Goal: Task Accomplishment & Management: Complete application form

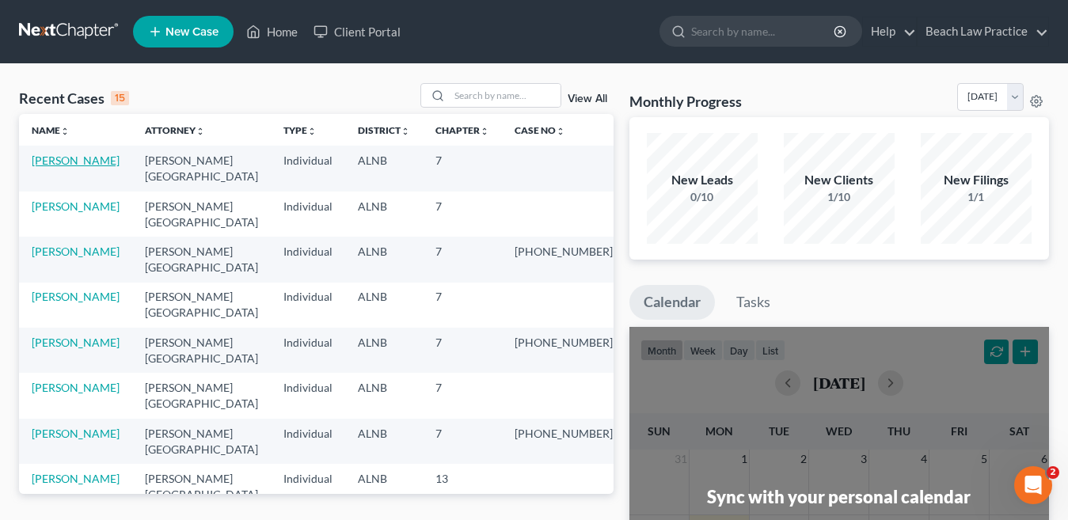
click at [84, 156] on link "[PERSON_NAME]" at bounding box center [76, 160] width 88 height 13
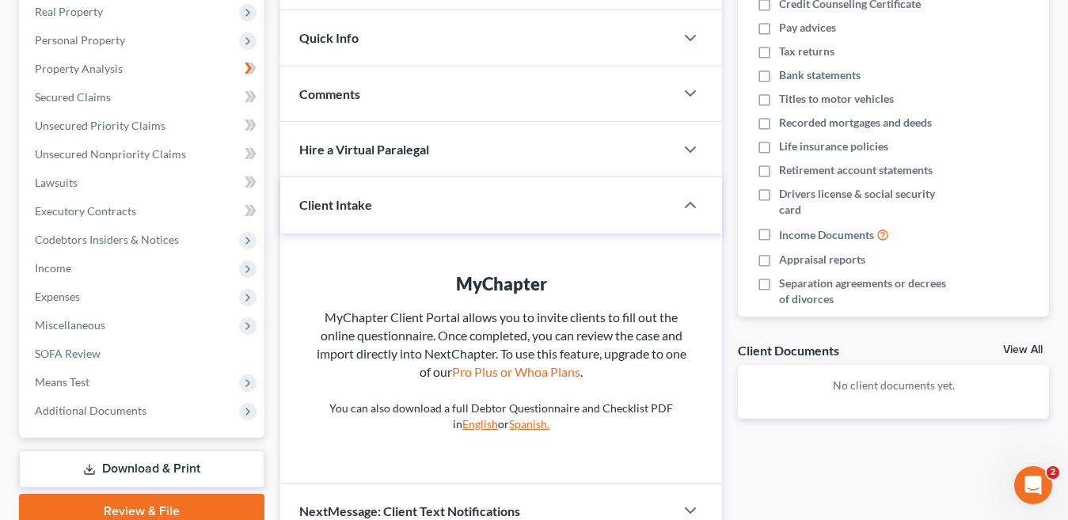
scroll to position [332, 0]
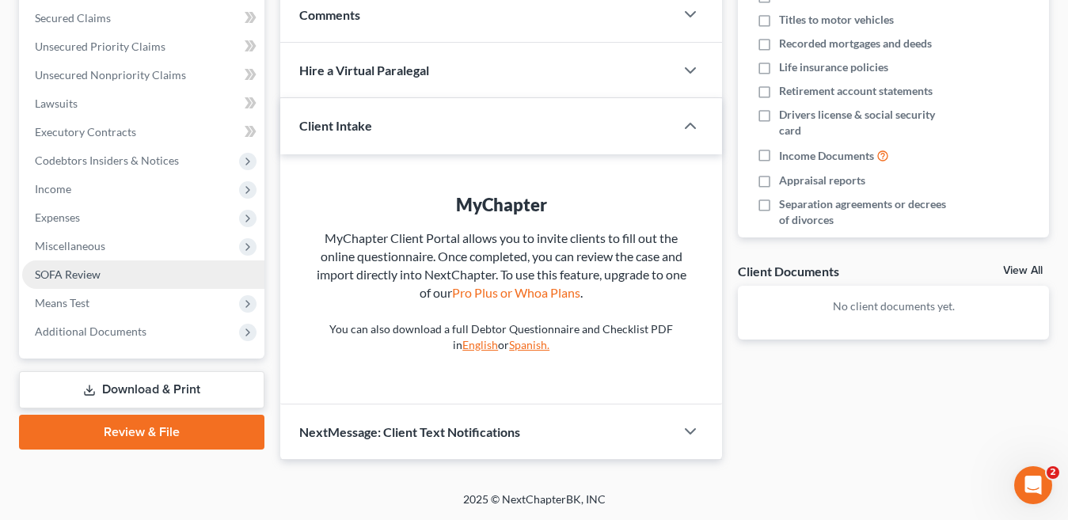
click at [100, 272] on span "SOFA Review" at bounding box center [68, 274] width 66 height 13
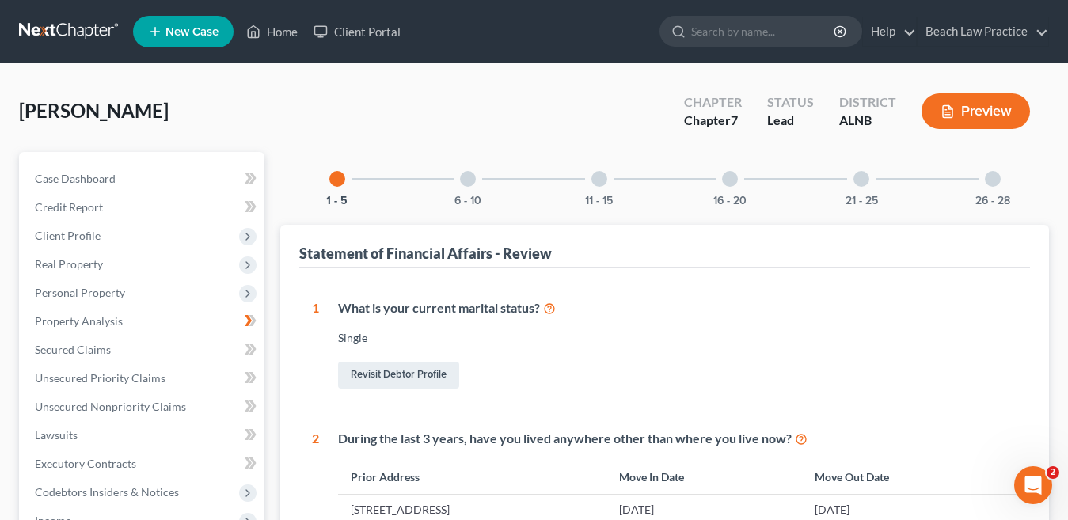
click at [863, 187] on div "21 - 25" at bounding box center [862, 179] width 54 height 54
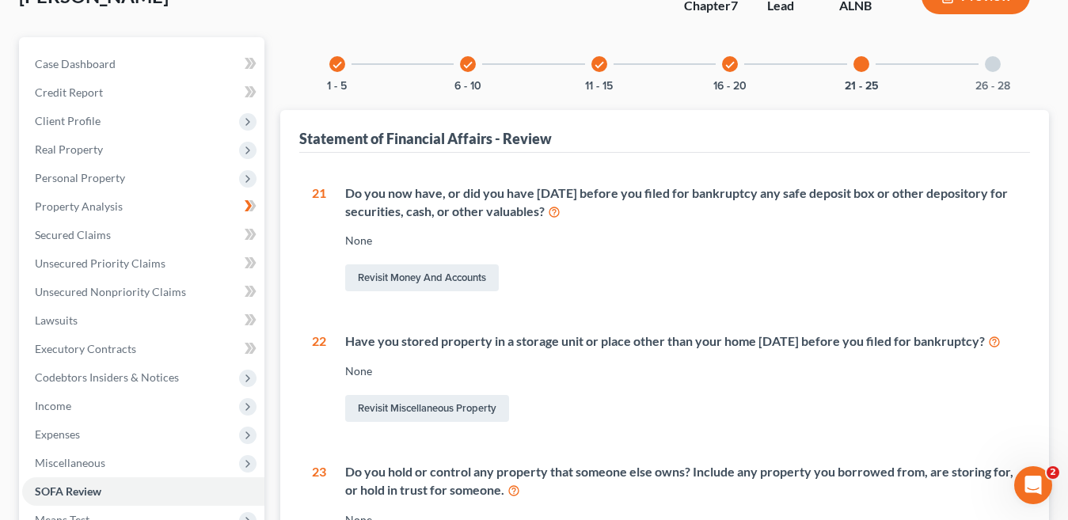
scroll to position [65, 0]
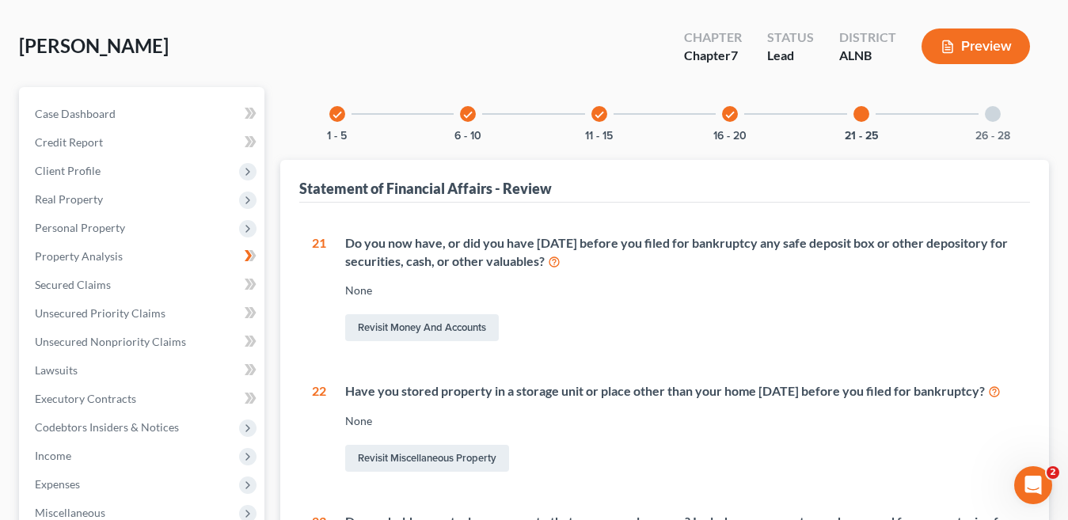
click at [990, 120] on div at bounding box center [993, 114] width 16 height 16
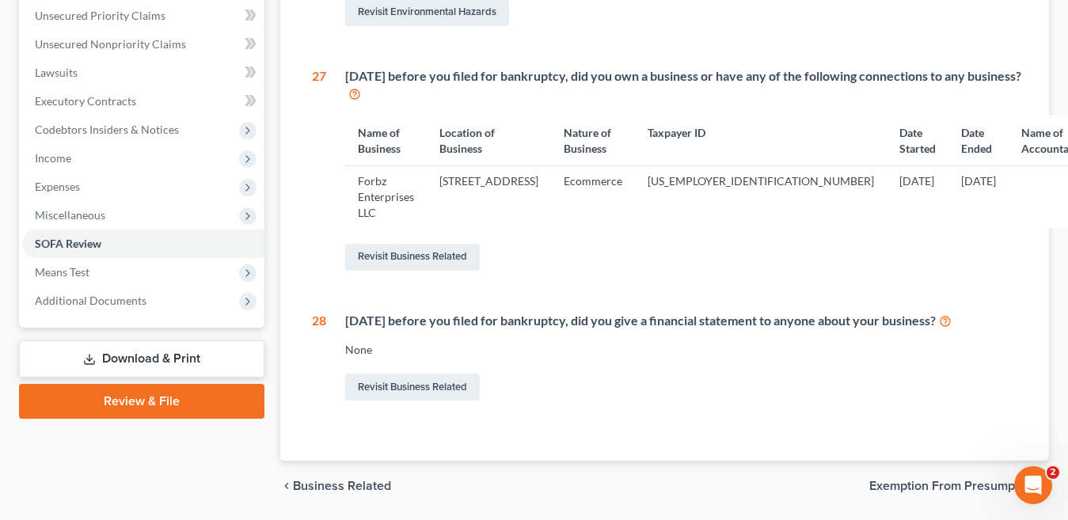
scroll to position [366, 0]
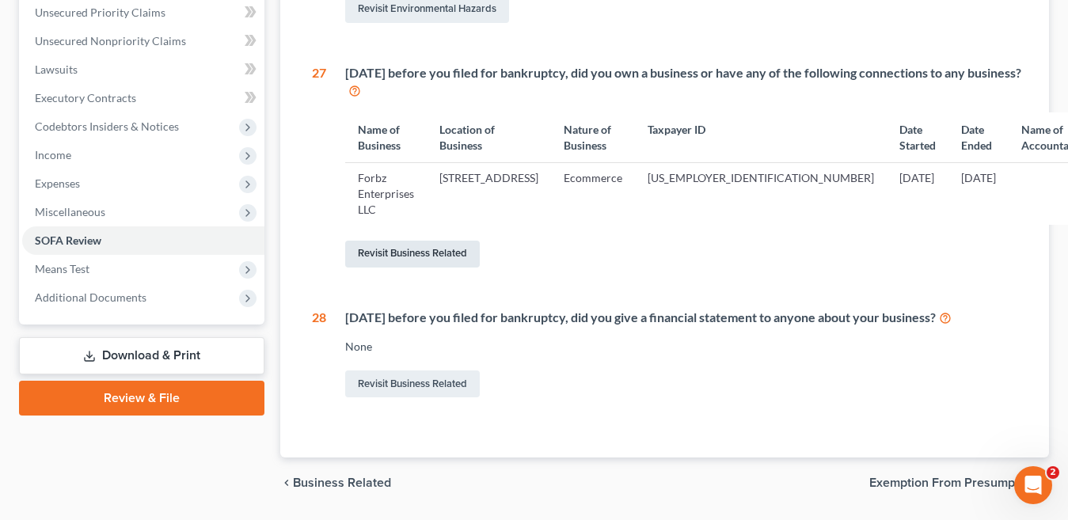
click at [443, 241] on link "Revisit Business Related" at bounding box center [412, 254] width 135 height 27
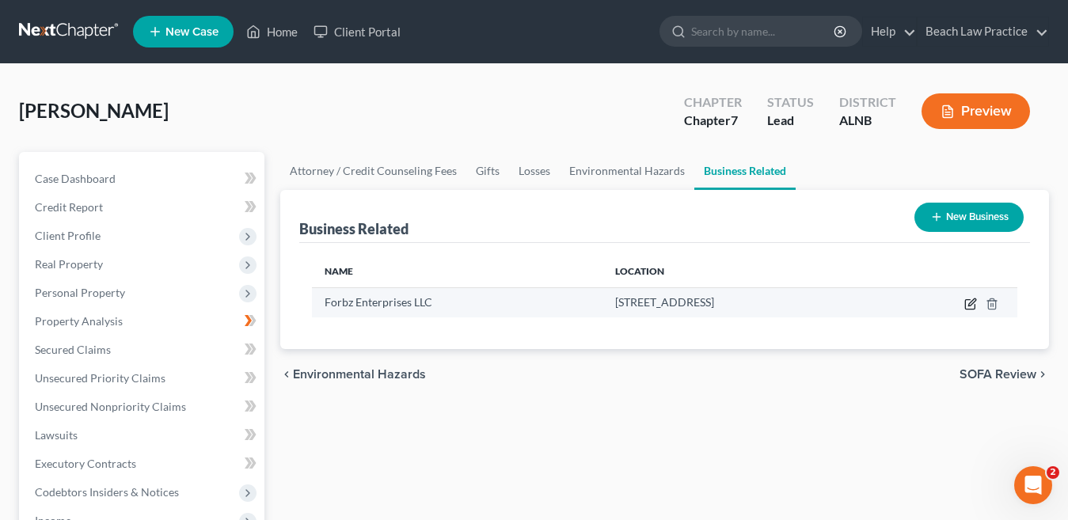
click at [973, 303] on icon "button" at bounding box center [971, 304] width 13 height 13
select select "sole_proprietor"
select select "39"
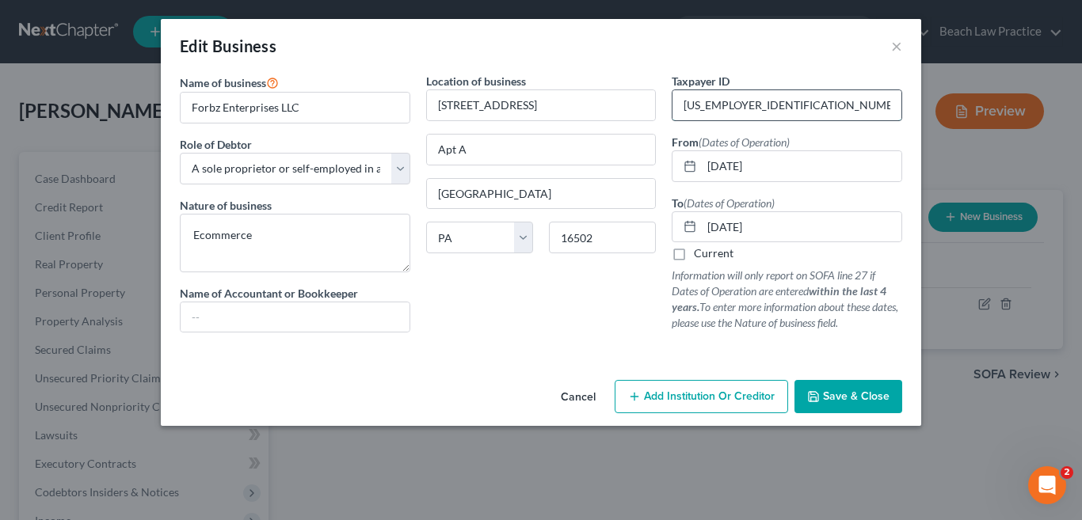
click at [764, 112] on input "[US_EMPLOYER_IDENTIFICATION_NUMBER]" at bounding box center [786, 105] width 229 height 30
type input "4"
type input "[US_EMPLOYER_IDENTIFICATION_NUMBER]"
click at [839, 394] on span "Save & Close" at bounding box center [856, 396] width 67 height 13
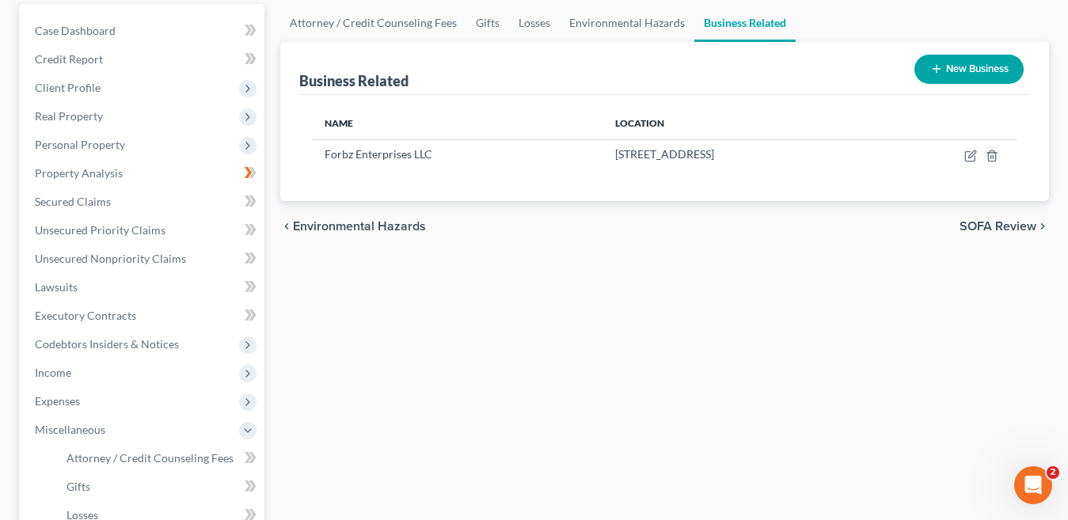
scroll to position [11, 0]
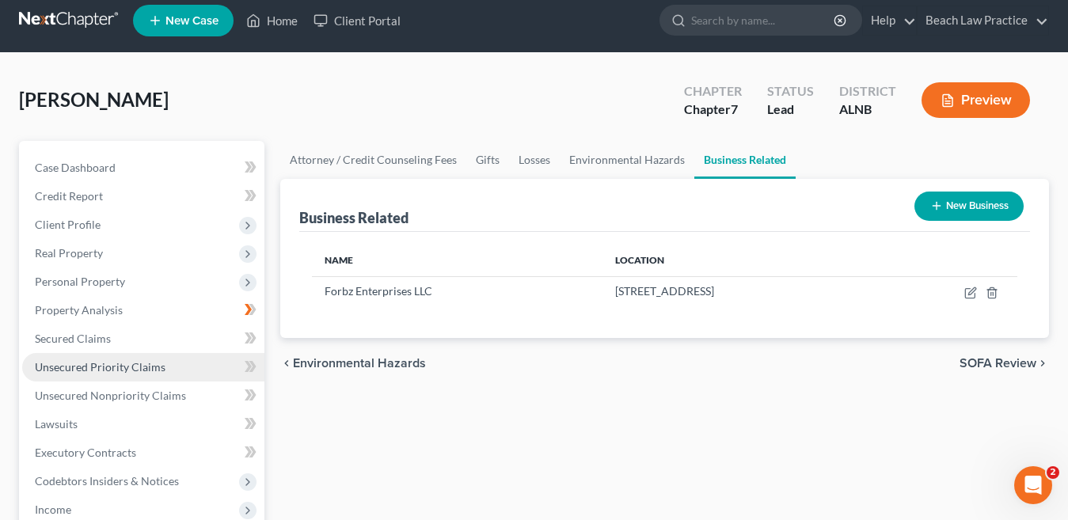
click at [110, 364] on span "Unsecured Priority Claims" at bounding box center [100, 366] width 131 height 13
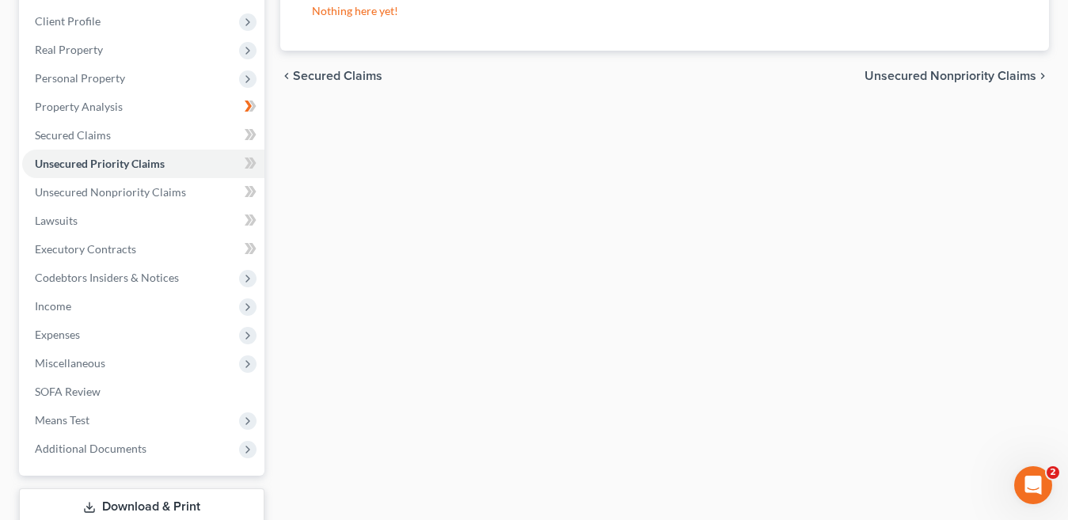
scroll to position [176, 0]
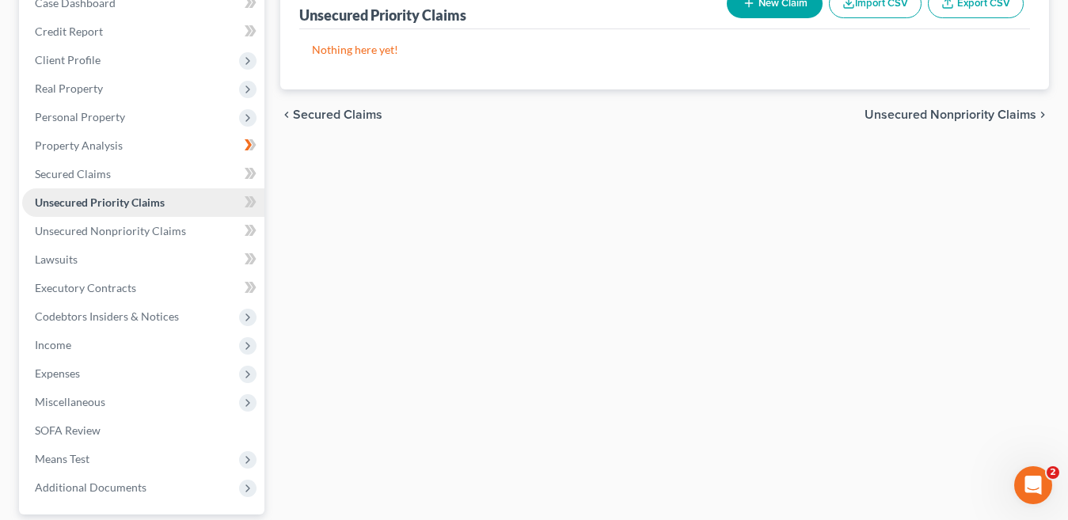
click at [146, 200] on span "Unsecured Priority Claims" at bounding box center [100, 202] width 130 height 13
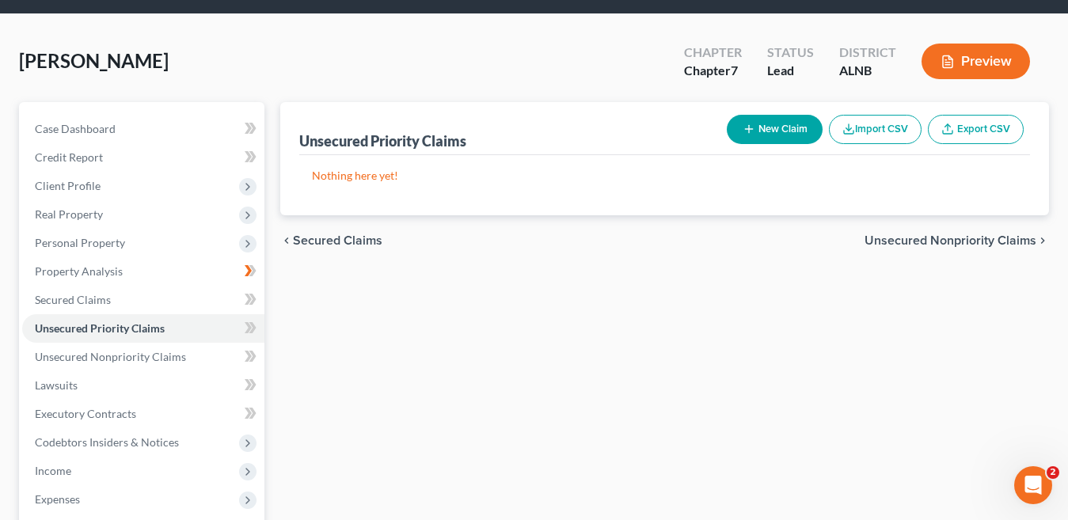
scroll to position [35, 0]
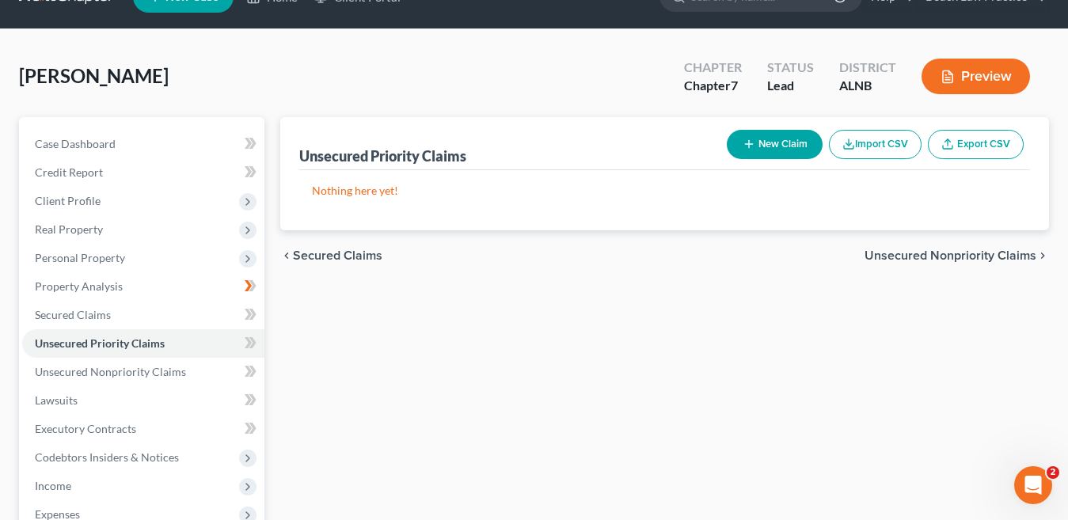
click at [956, 255] on span "Unsecured Nonpriority Claims" at bounding box center [951, 255] width 172 height 13
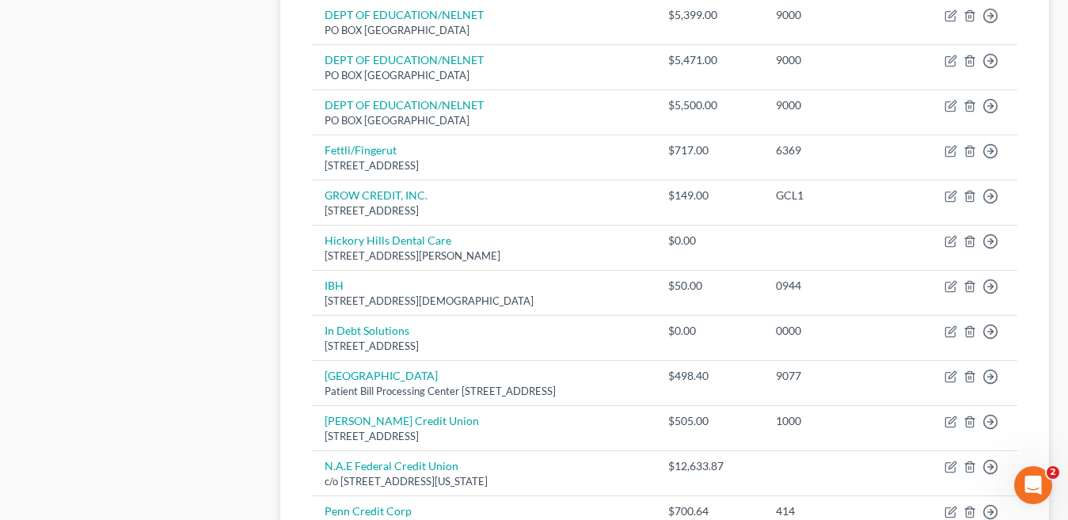
scroll to position [946, 0]
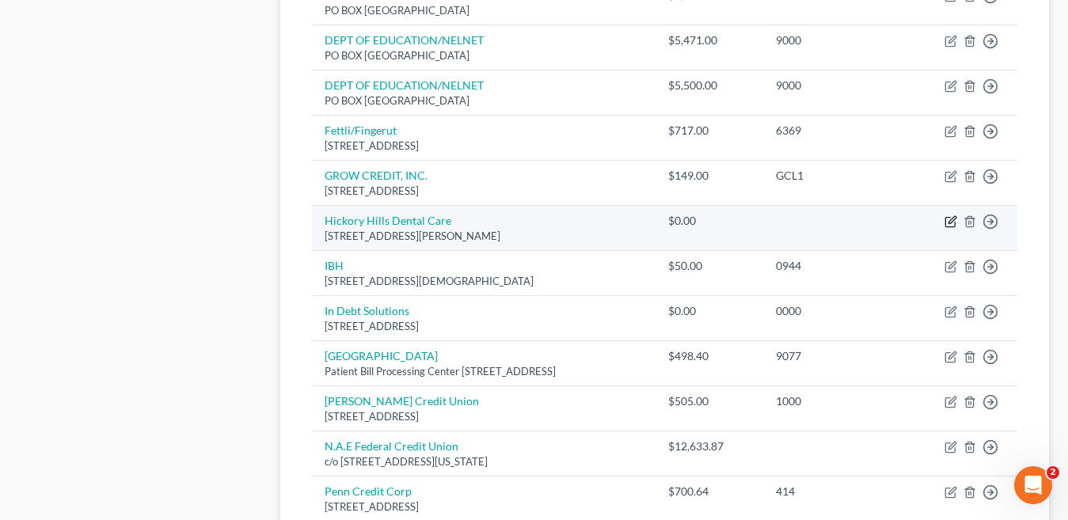
click at [954, 223] on icon "button" at bounding box center [951, 221] width 13 height 13
select select "0"
select select "9"
select select "0"
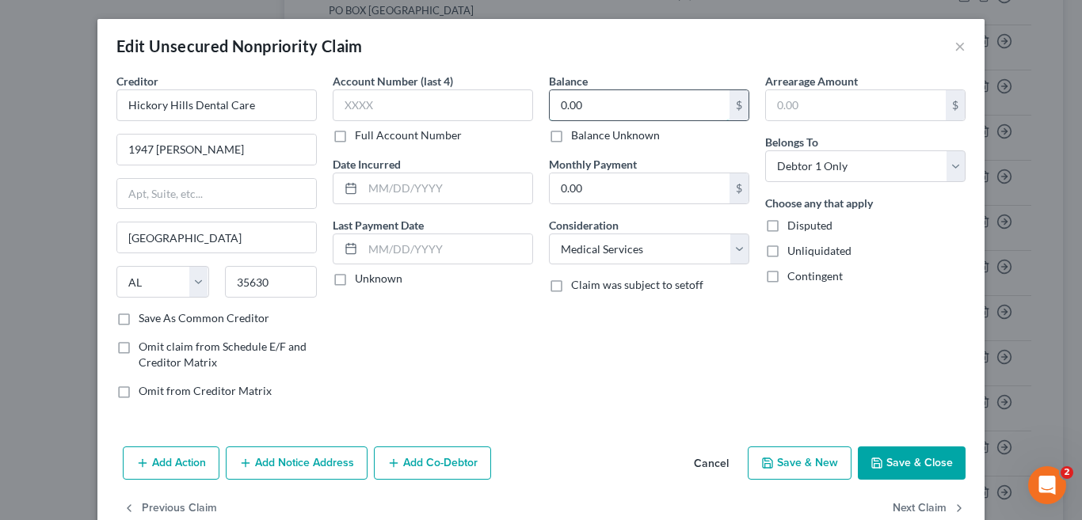
click at [602, 108] on input "0.00" at bounding box center [640, 105] width 180 height 30
type input "1,619.44"
click at [900, 470] on button "Save & Close" at bounding box center [912, 463] width 108 height 33
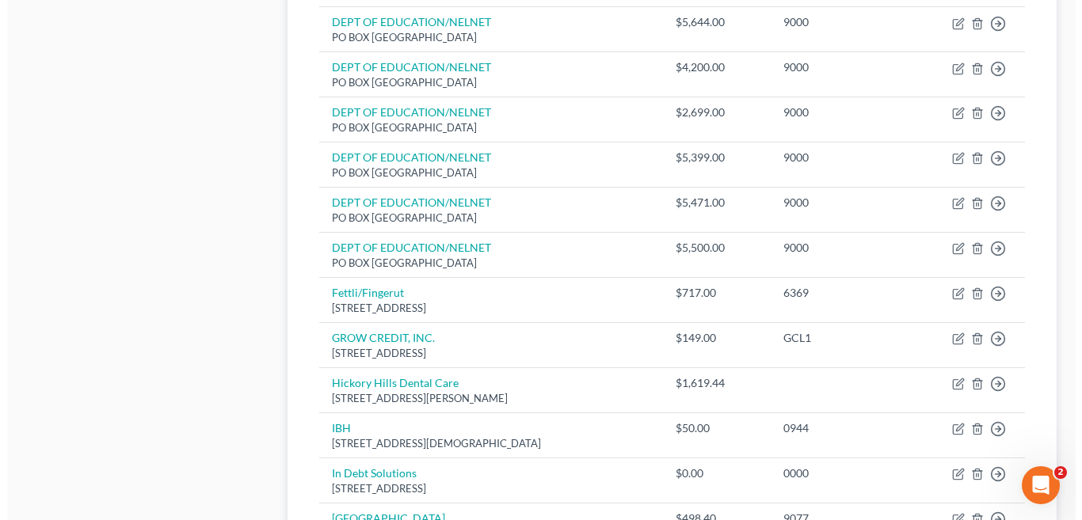
scroll to position [807, 0]
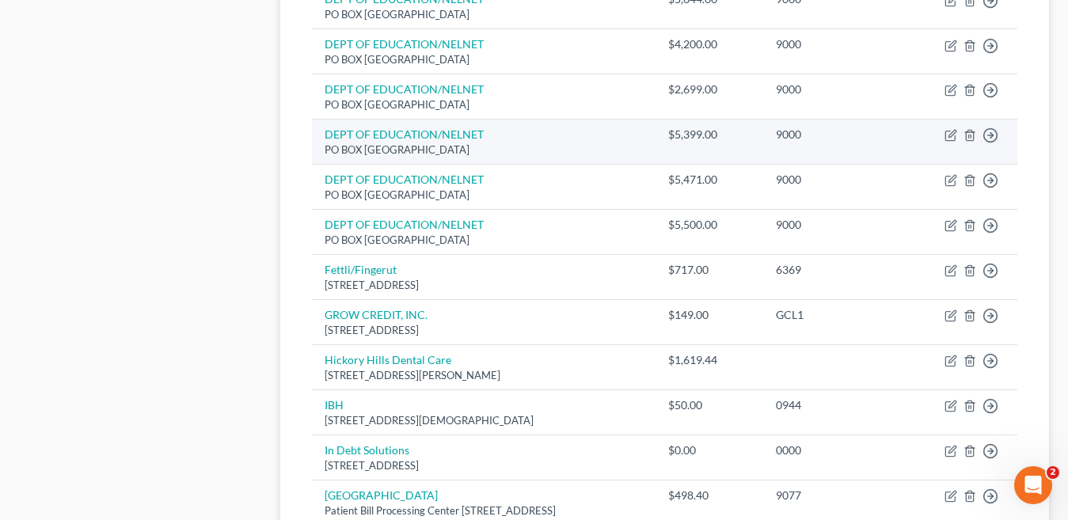
click at [554, 121] on td "DEPT OF EDUCATION/NELNET [GEOGRAPHIC_DATA]" at bounding box center [483, 142] width 343 height 45
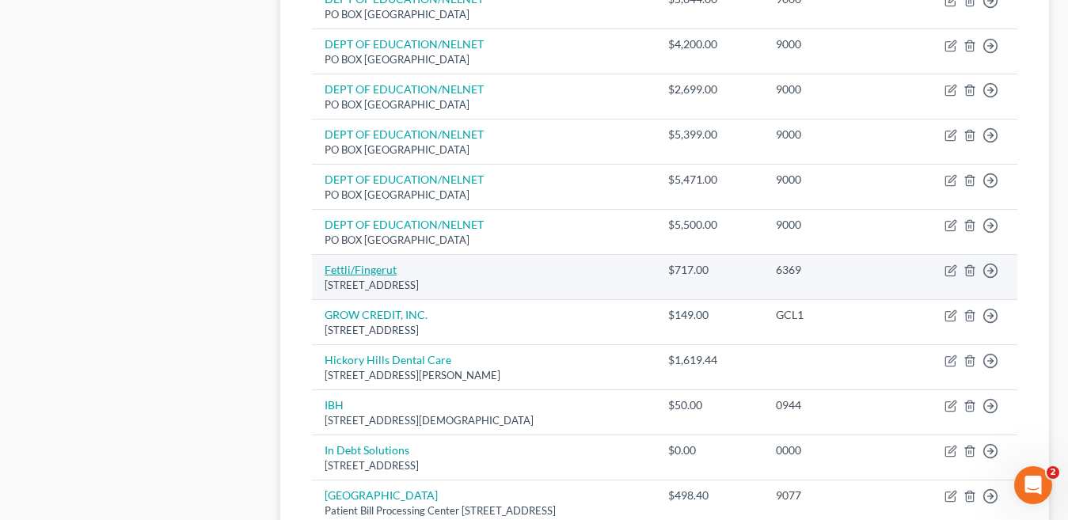
click at [365, 271] on link "Fettli/Fingerut" at bounding box center [361, 269] width 72 height 13
select select "24"
select select "2"
select select "0"
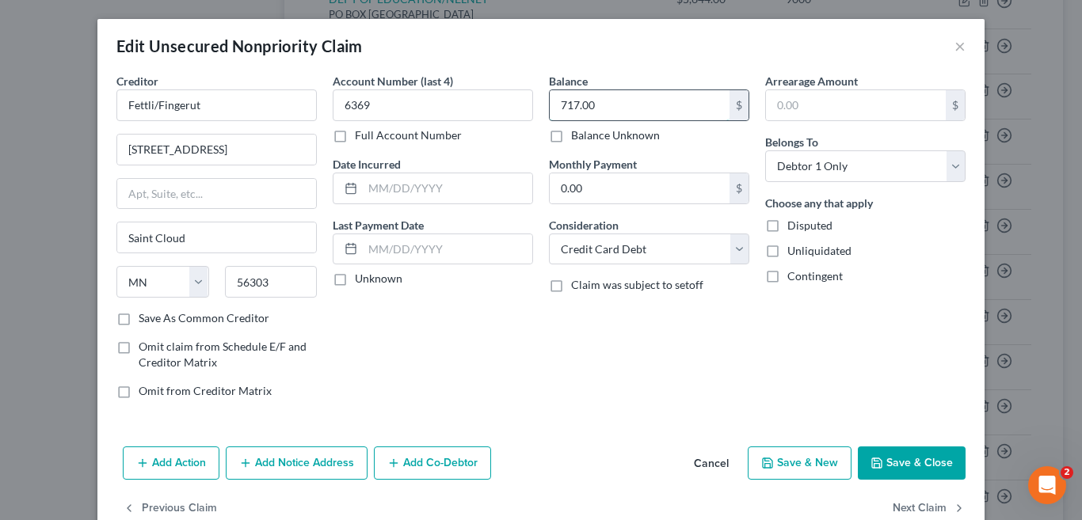
click at [560, 100] on input "717.00" at bounding box center [640, 105] width 180 height 30
type input "417.00"
click at [308, 465] on button "Add Notice Address" at bounding box center [297, 463] width 142 height 33
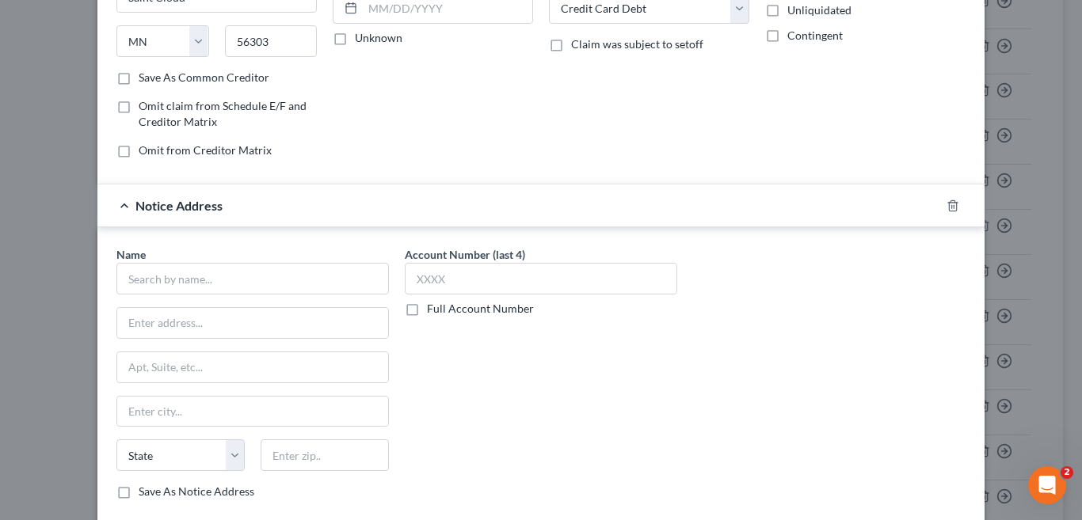
scroll to position [239, 0]
click at [139, 287] on input "text" at bounding box center [252, 281] width 272 height 32
click at [166, 328] on input "text" at bounding box center [252, 325] width 271 height 30
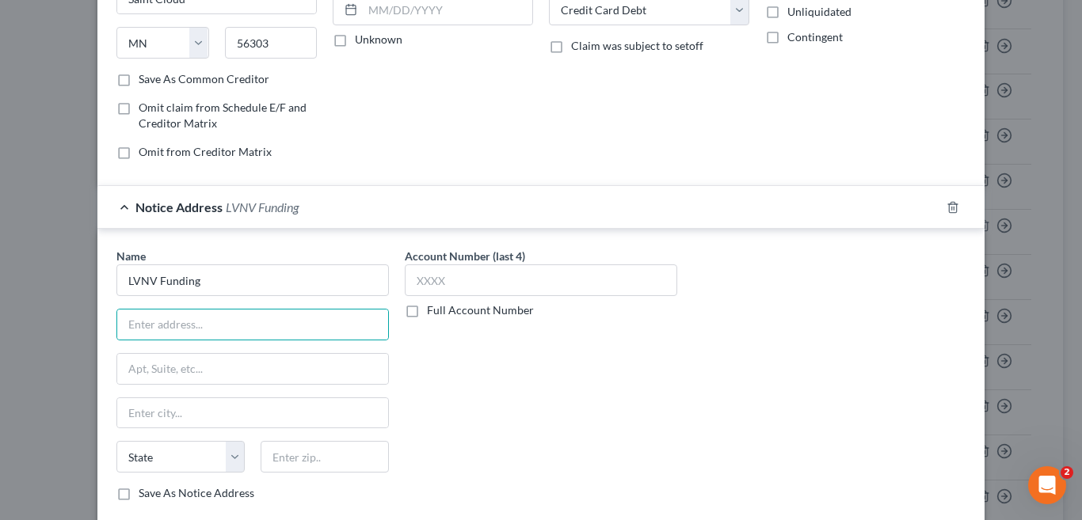
click at [598, 170] on div "Balance 417.00 $ Balance Unknown Balance Undetermined 417.00 $ Balance Unknown …" at bounding box center [649, 3] width 216 height 339
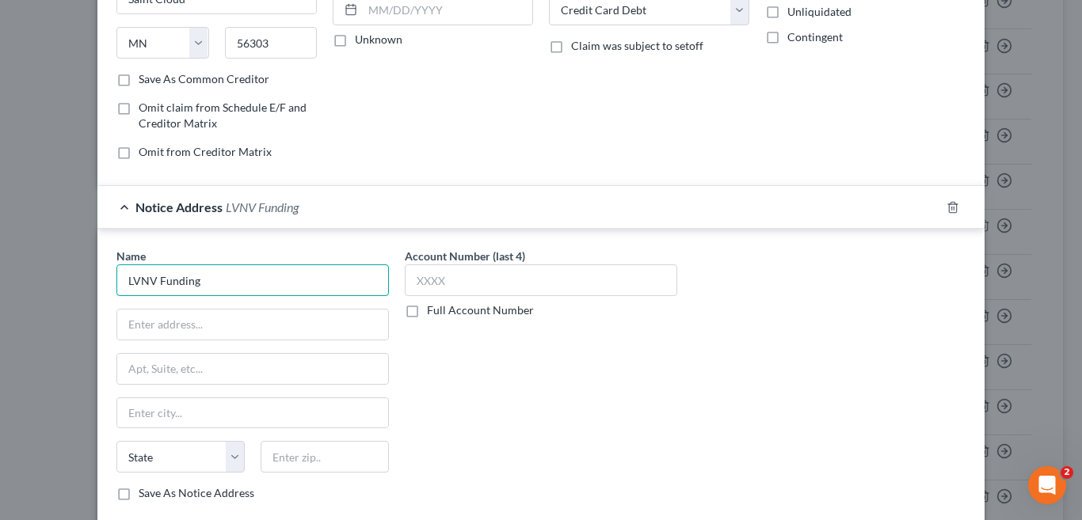
click at [228, 276] on input "LVNV Funding" at bounding box center [252, 281] width 272 height 32
type input "LVNV Funding c/o Resurgent Capital"
click at [254, 329] on input "text" at bounding box center [252, 325] width 271 height 30
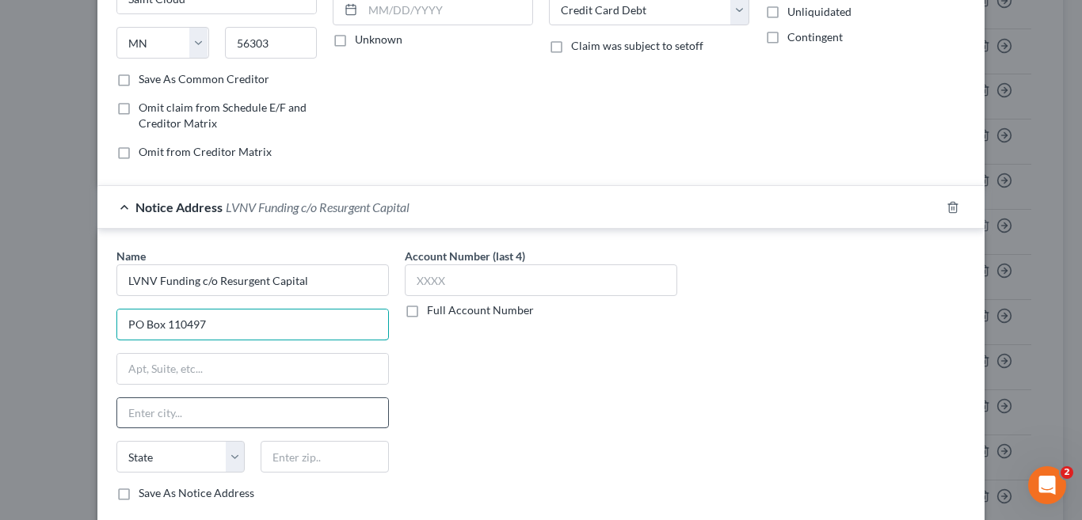
type input "PO Box 110497"
click at [238, 411] on input "text" at bounding box center [252, 413] width 271 height 30
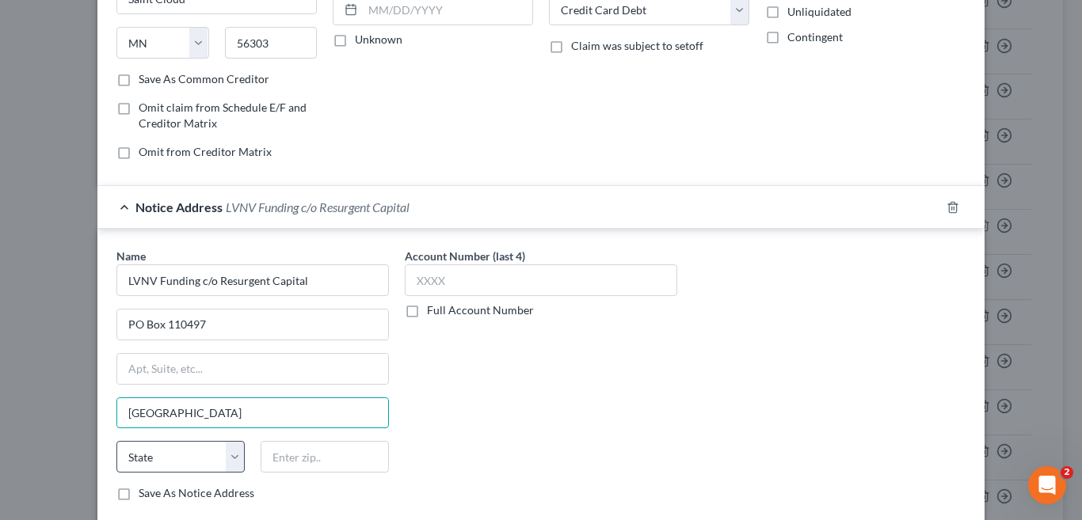
type input "[GEOGRAPHIC_DATA]"
click at [229, 459] on select "State [US_STATE] AK AR AZ CA CO CT DE DC [GEOGRAPHIC_DATA] [GEOGRAPHIC_DATA] GU…" at bounding box center [180, 457] width 128 height 32
select select "42"
click at [116, 441] on select "State [US_STATE] AK AR AZ CA CO CT DE DC [GEOGRAPHIC_DATA] [GEOGRAPHIC_DATA] GU…" at bounding box center [180, 457] width 128 height 32
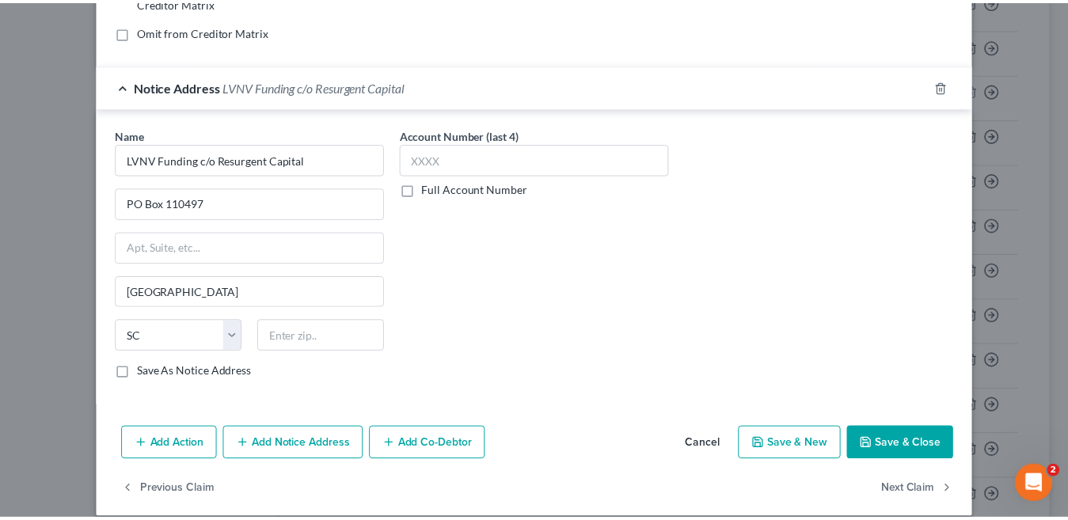
scroll to position [378, 0]
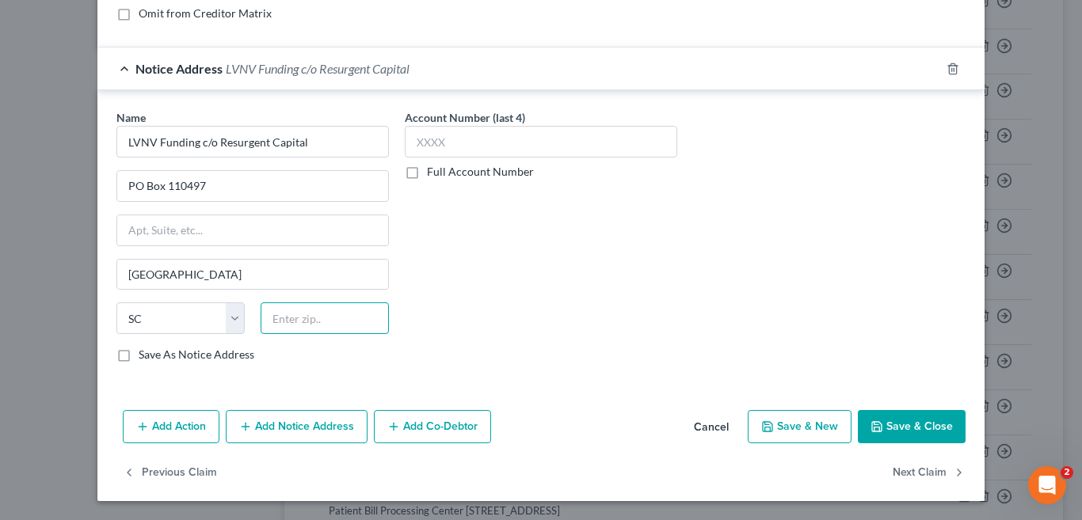
click at [309, 314] on input "text" at bounding box center [325, 319] width 128 height 32
type input "29603"
click at [897, 422] on button "Save & Close" at bounding box center [912, 426] width 108 height 33
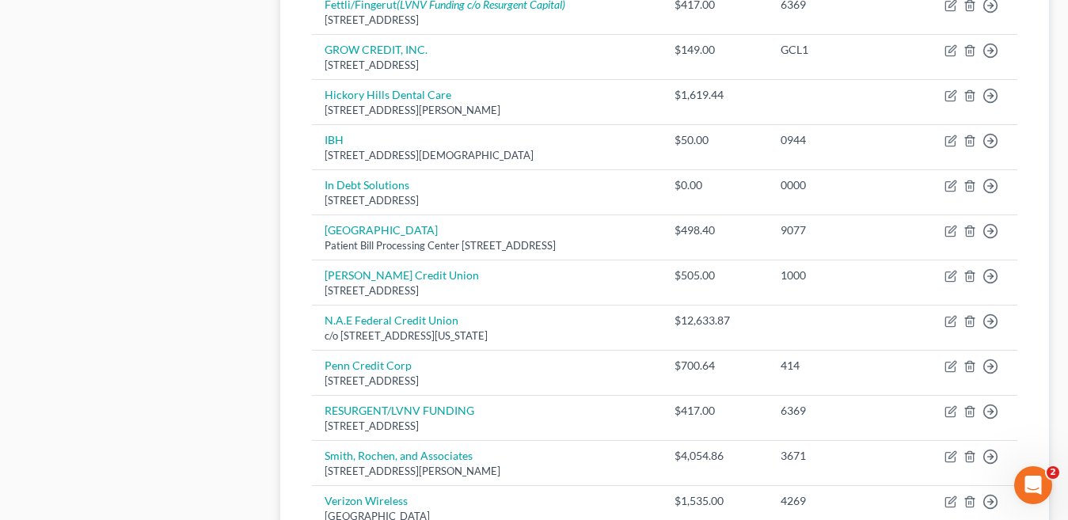
scroll to position [1023, 0]
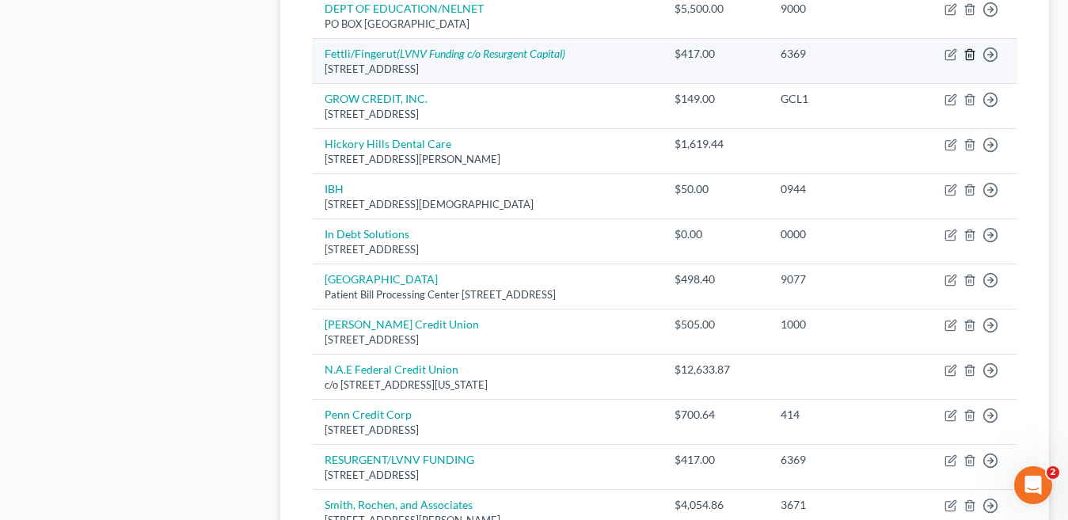
click at [973, 57] on icon "button" at bounding box center [970, 54] width 13 height 13
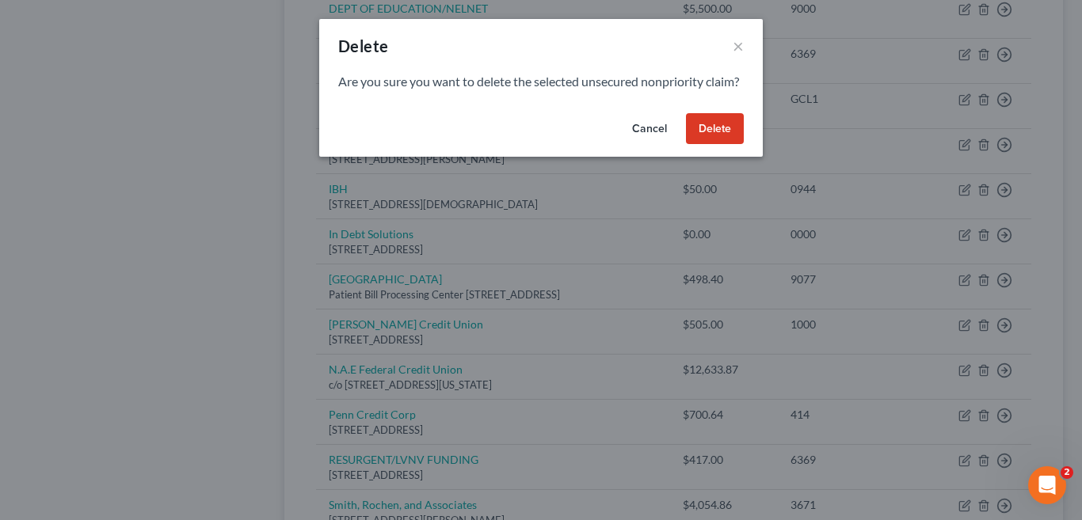
click at [635, 143] on button "Cancel" at bounding box center [649, 129] width 60 height 32
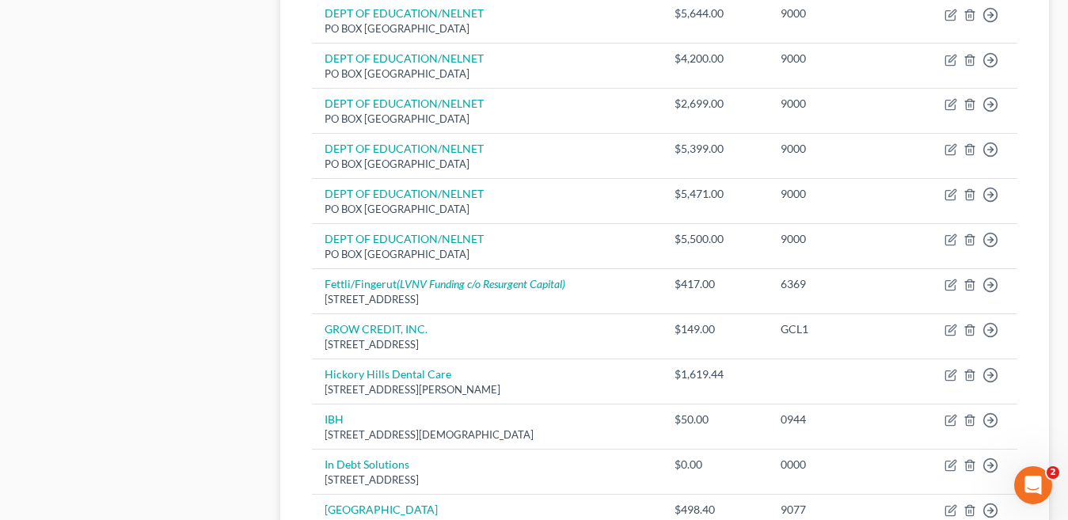
scroll to position [1254, 0]
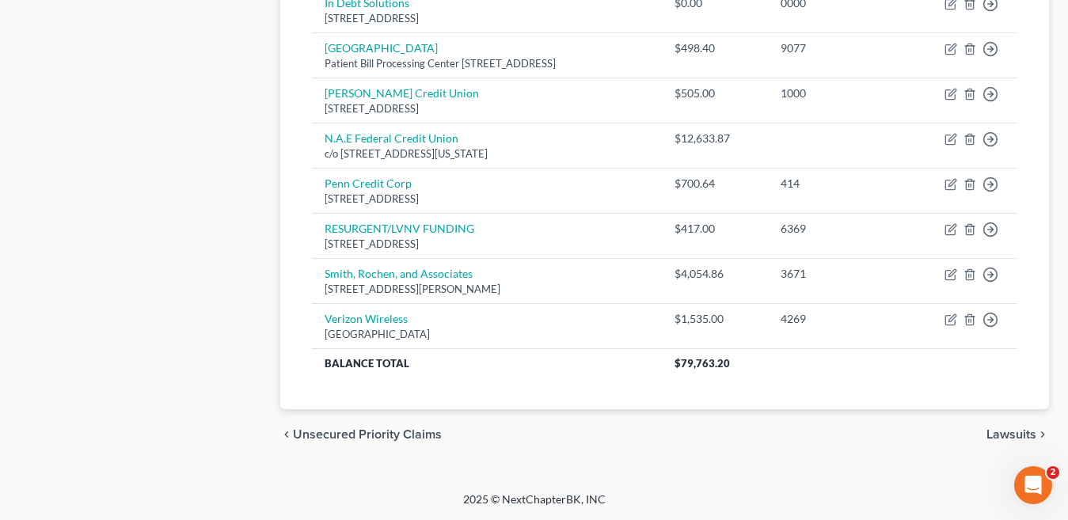
click at [1034, 436] on span "Lawsuits" at bounding box center [1012, 434] width 50 height 13
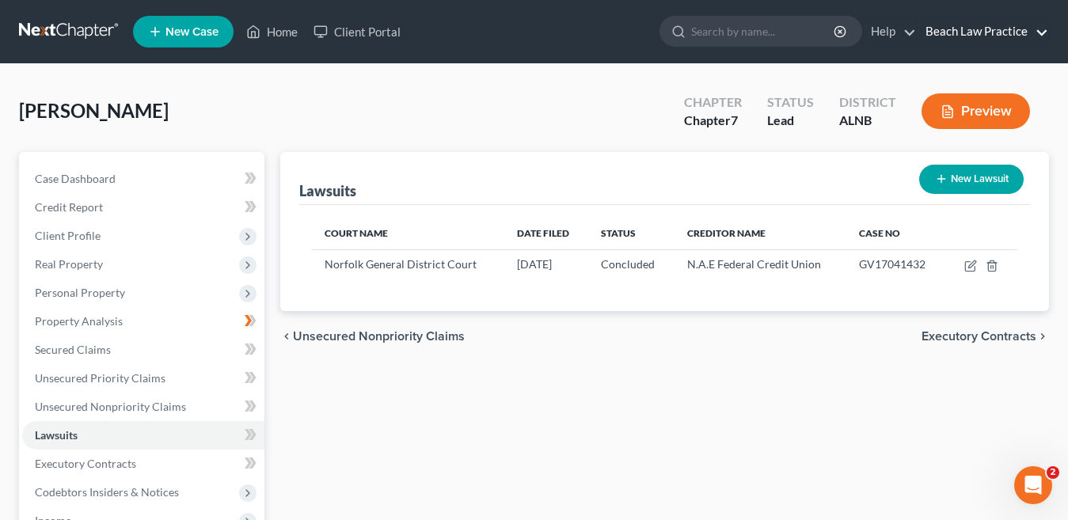
click at [1002, 29] on link "Beach Law Practice" at bounding box center [983, 31] width 131 height 29
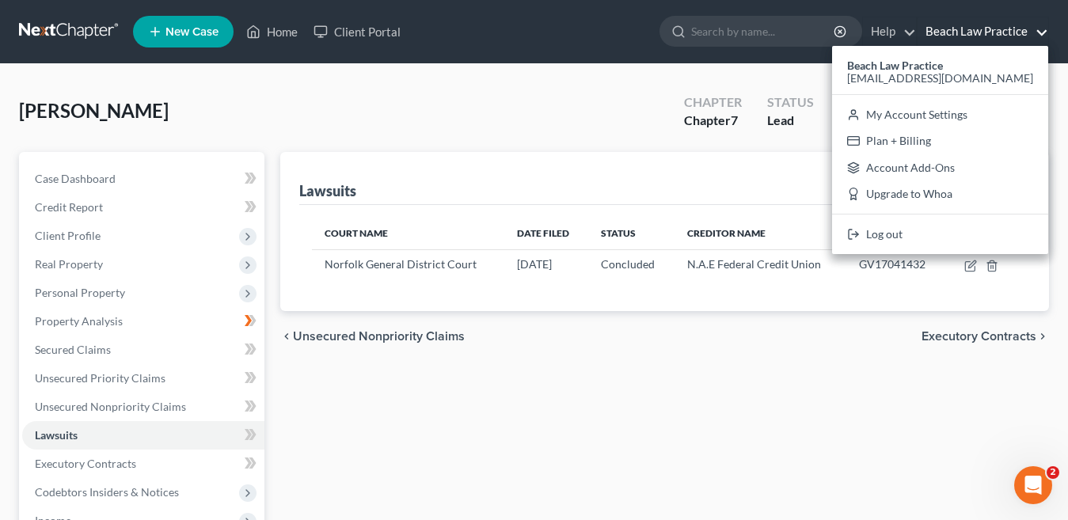
click at [619, 105] on div "[PERSON_NAME] Upgraded Chapter Chapter 7 Status Lead District [GEOGRAPHIC_DATA]…" at bounding box center [534, 117] width 1030 height 69
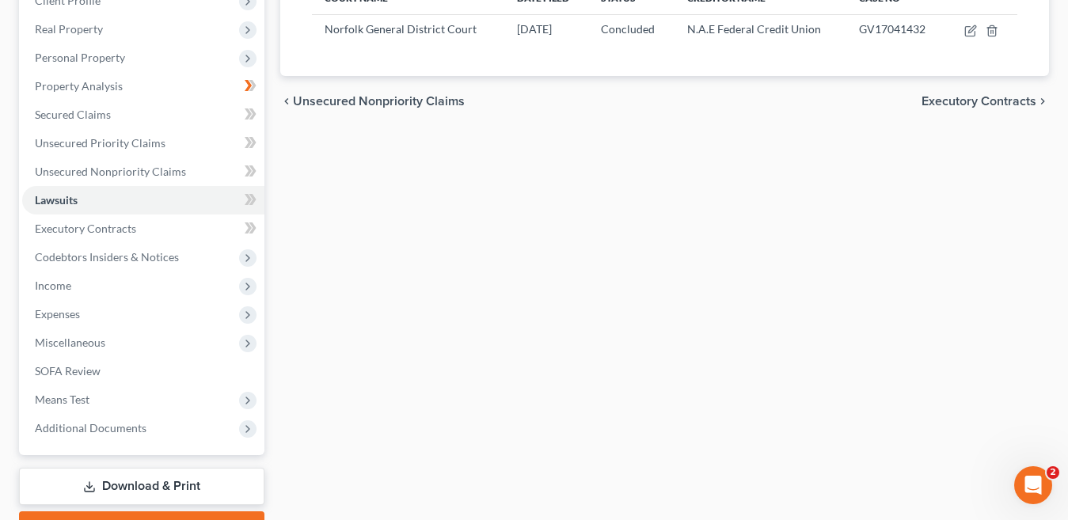
scroll to position [322, 0]
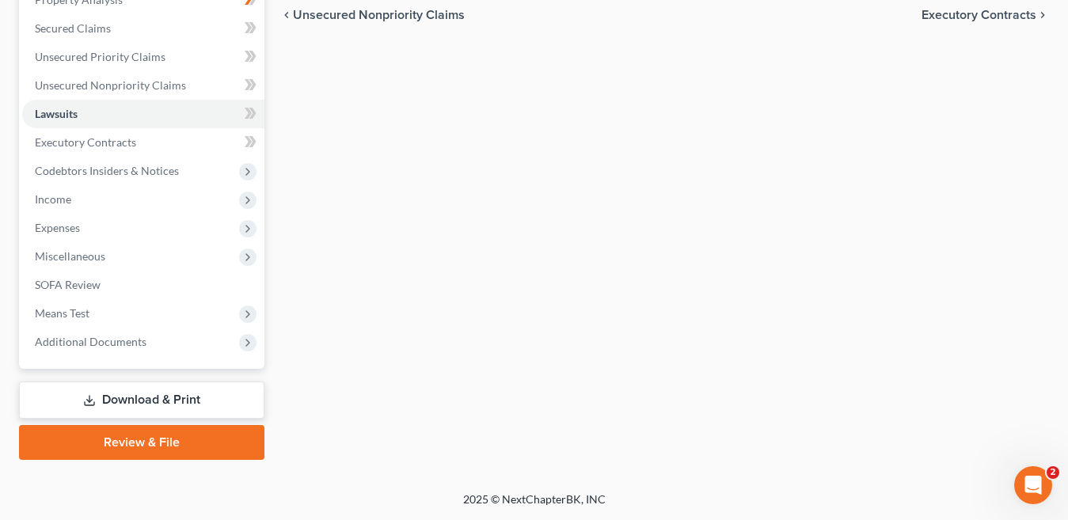
click at [165, 398] on link "Download & Print" at bounding box center [142, 400] width 246 height 37
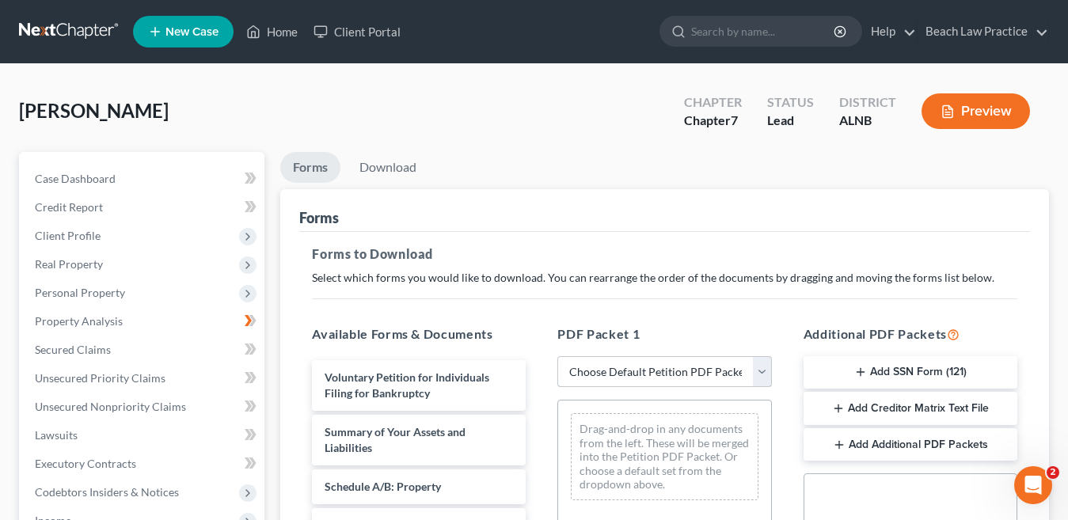
click at [763, 375] on select "Choose Default Petition PDF Packet Complete Bankruptcy Petition (all forms and …" at bounding box center [665, 372] width 214 height 32
select select "0"
click at [558, 356] on select "Choose Default Petition PDF Packet Complete Bankruptcy Petition (all forms and …" at bounding box center [665, 372] width 214 height 32
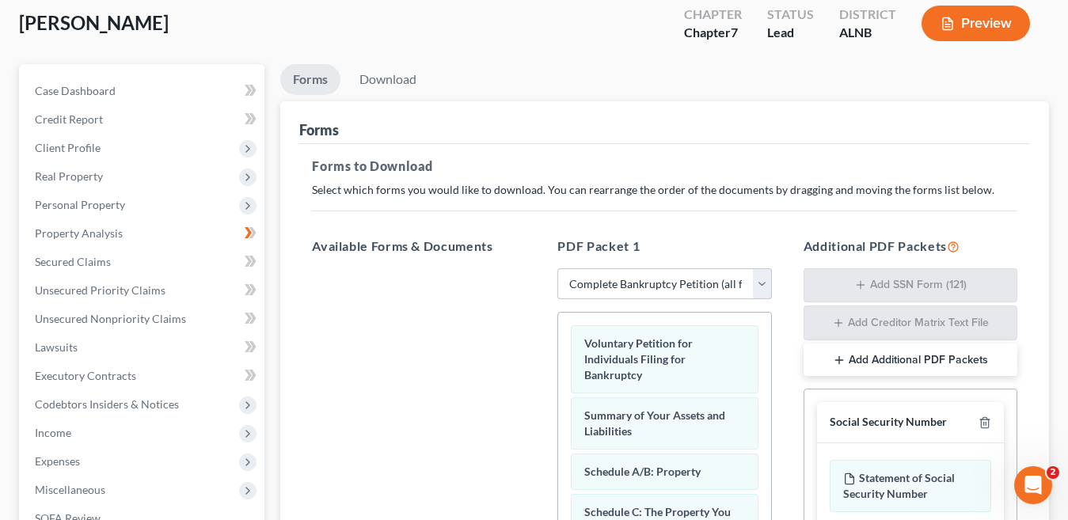
scroll to position [459, 0]
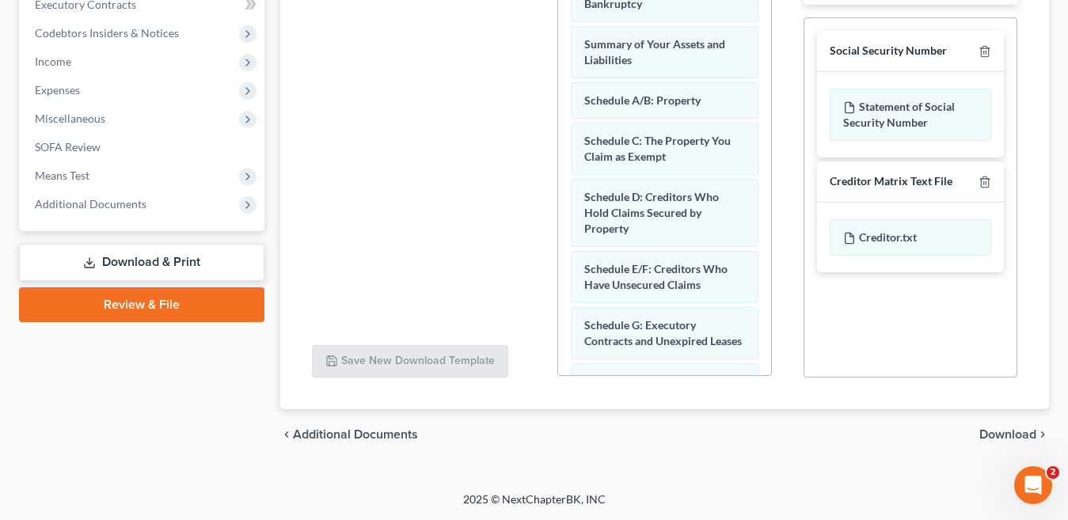
click at [1015, 435] on span "Download" at bounding box center [1008, 434] width 57 height 13
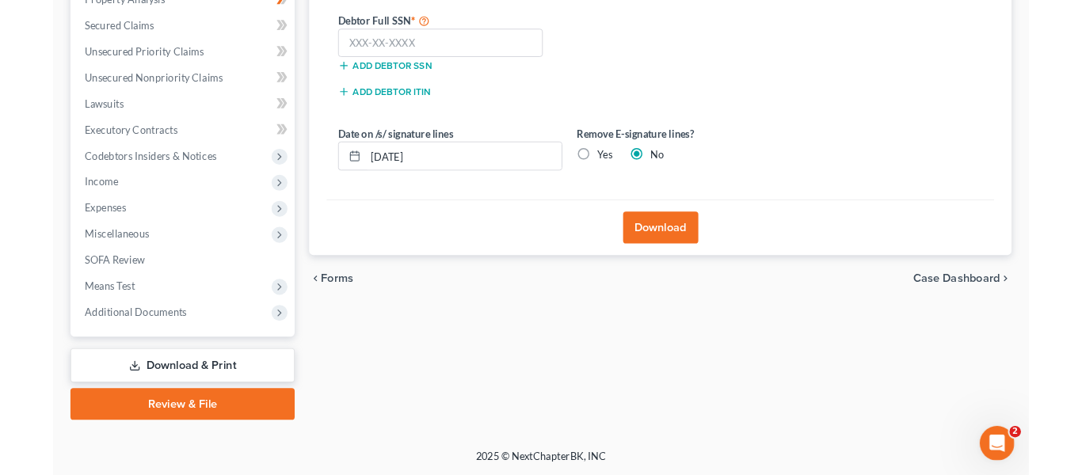
scroll to position [322, 0]
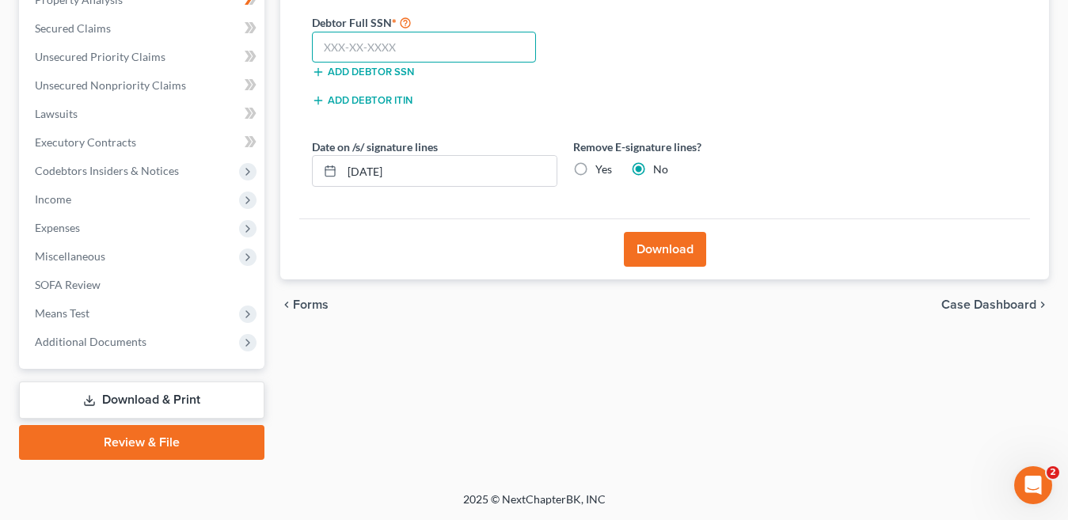
click at [403, 40] on input "text" at bounding box center [424, 48] width 224 height 32
type input "000-00-0000"
click at [682, 257] on button "Download" at bounding box center [665, 249] width 82 height 35
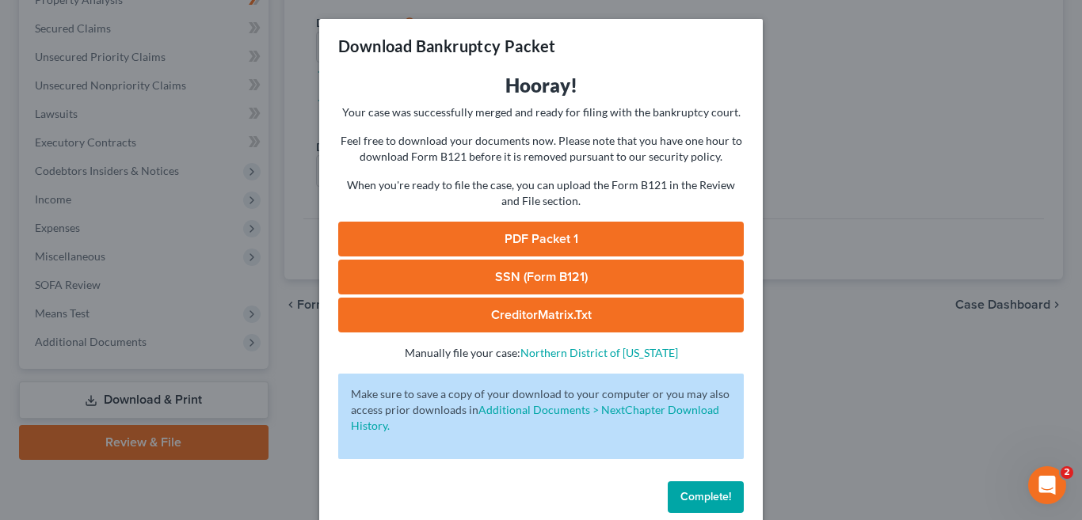
click at [601, 242] on link "PDF Packet 1" at bounding box center [540, 239] width 405 height 35
